Goal: Use online tool/utility: Use online tool/utility

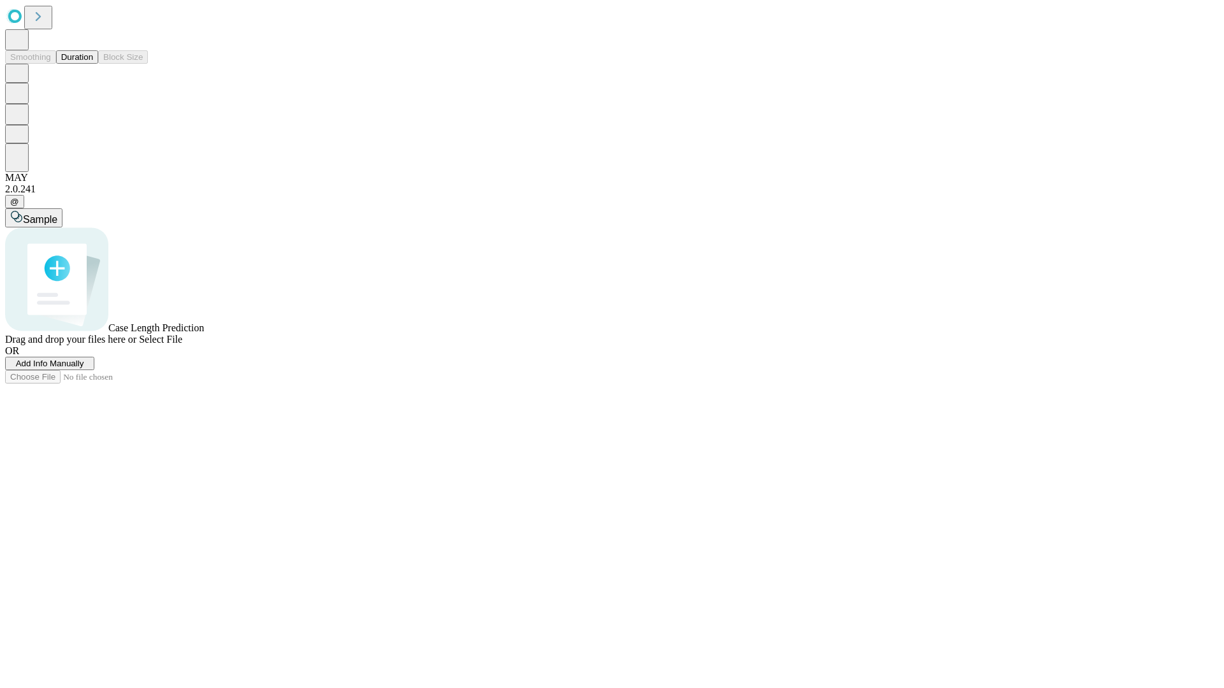
click at [182, 345] on span "Select File" at bounding box center [160, 339] width 43 height 11
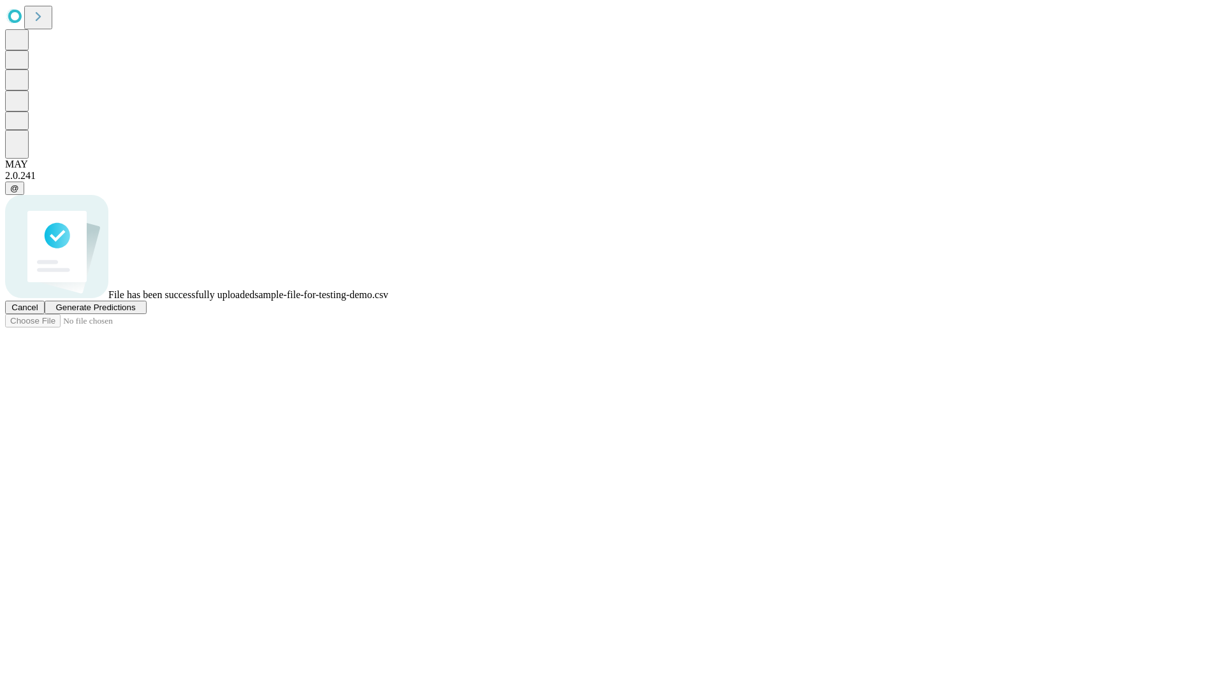
click at [135, 312] on span "Generate Predictions" at bounding box center [95, 308] width 80 height 10
